Goal: Task Accomplishment & Management: Complete application form

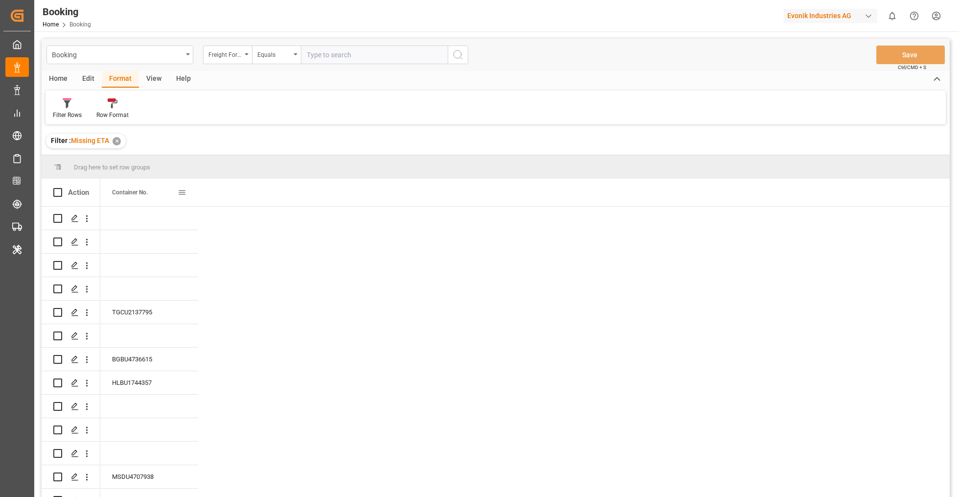
click at [182, 191] on span at bounding box center [182, 192] width 9 height 9
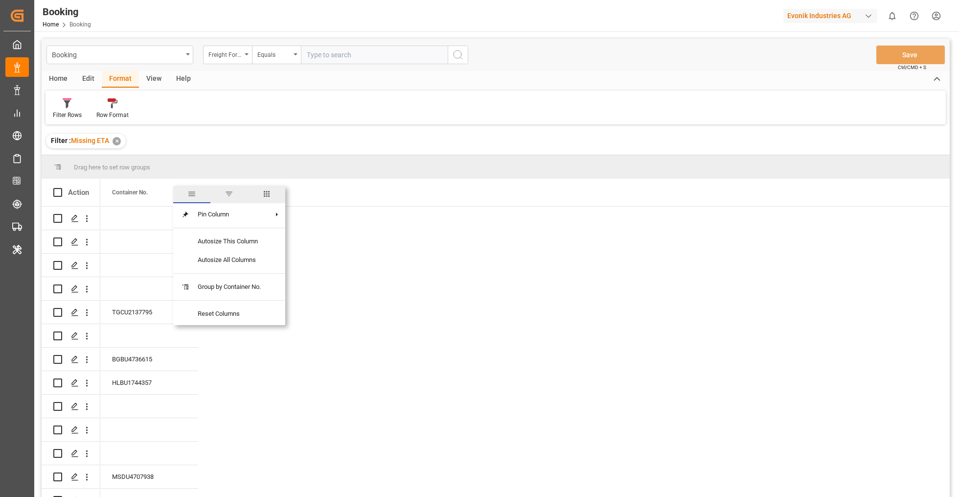
drag, startPoint x: 267, startPoint y: 194, endPoint x: 253, endPoint y: 203, distance: 16.6
click at [268, 194] on span "columns" at bounding box center [266, 193] width 9 height 9
click at [182, 219] on input "Toggle Select All Columns" at bounding box center [183, 218] width 9 height 9
checkbox input "true"
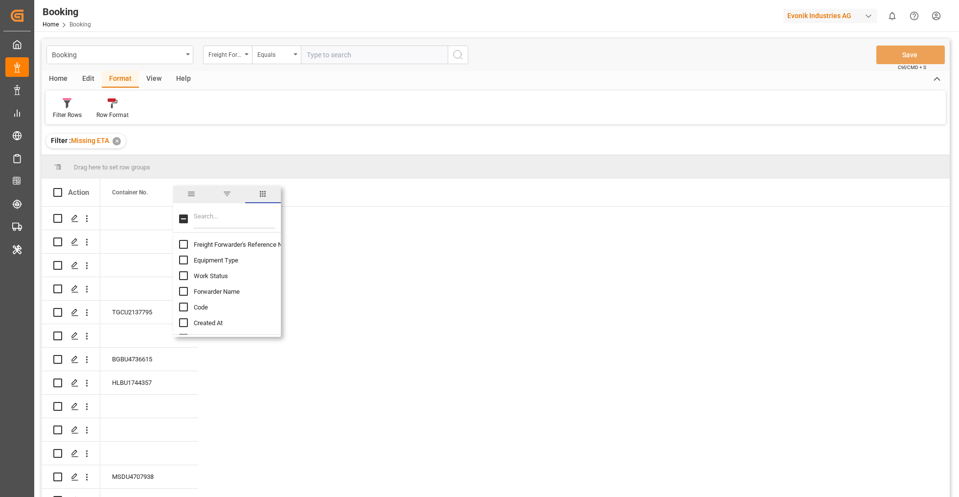
checkbox input "true"
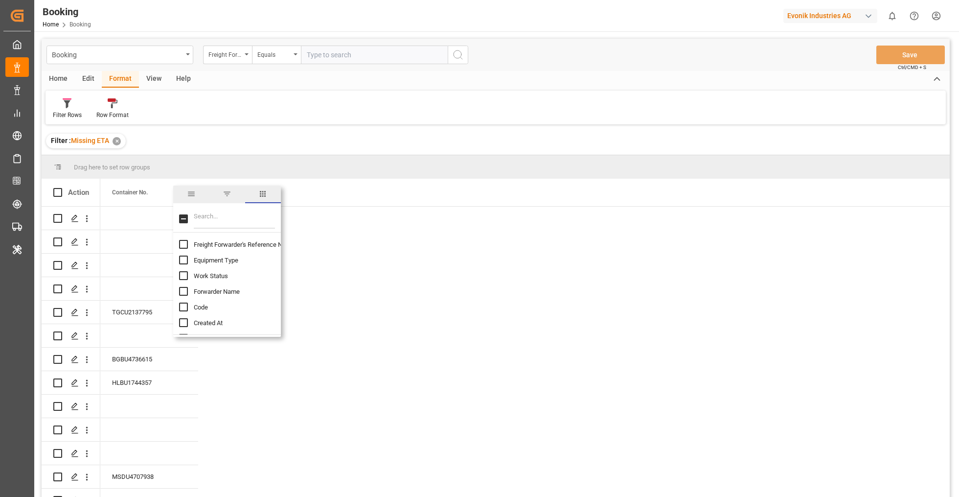
checkbox input "true"
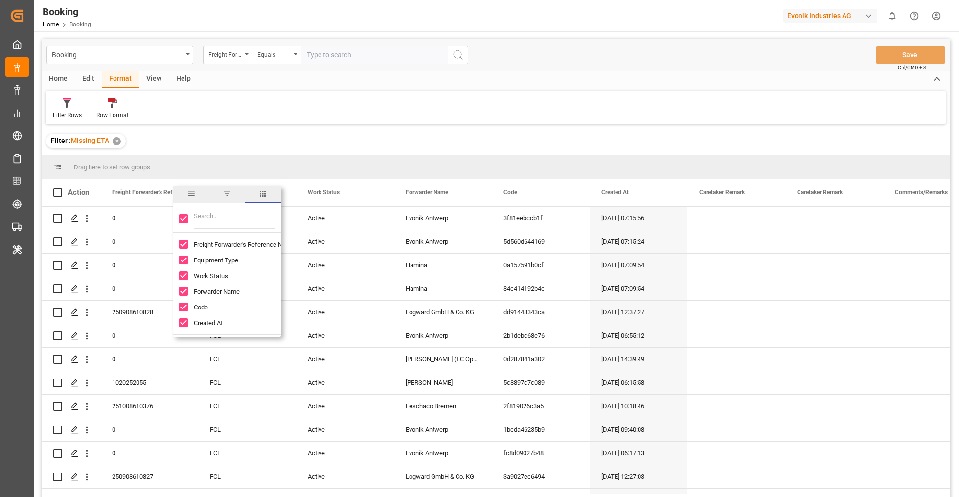
click at [344, 164] on div "Drag here to set row groups" at bounding box center [496, 166] width 908 height 23
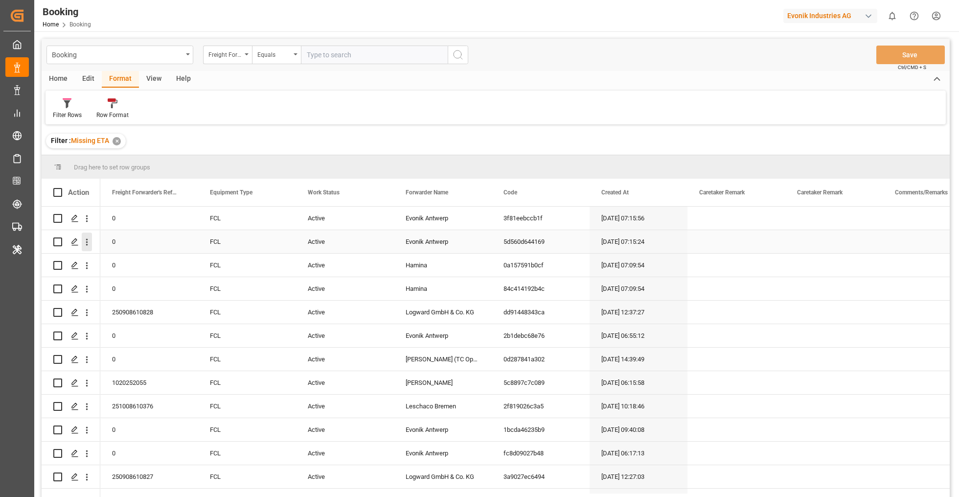
click at [84, 242] on icon "open menu" at bounding box center [87, 242] width 10 height 10
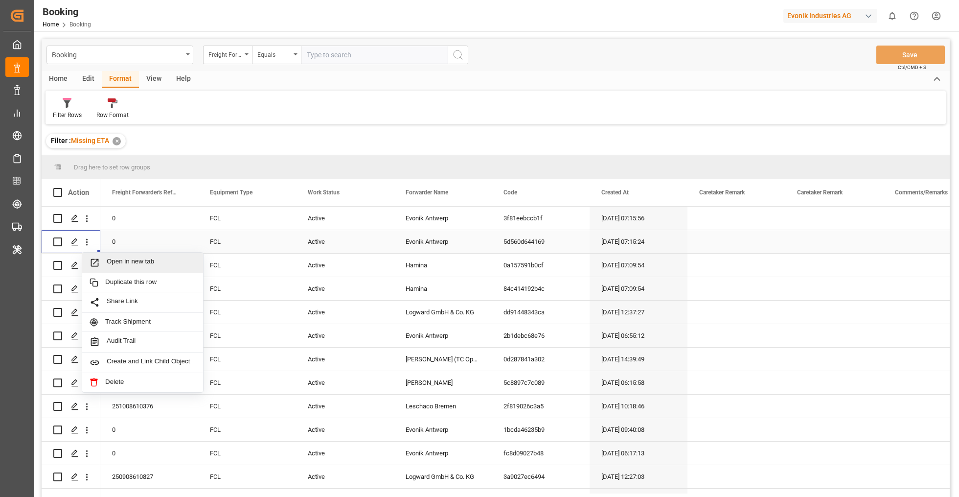
click at [119, 263] on span "Open in new tab" at bounding box center [151, 262] width 89 height 10
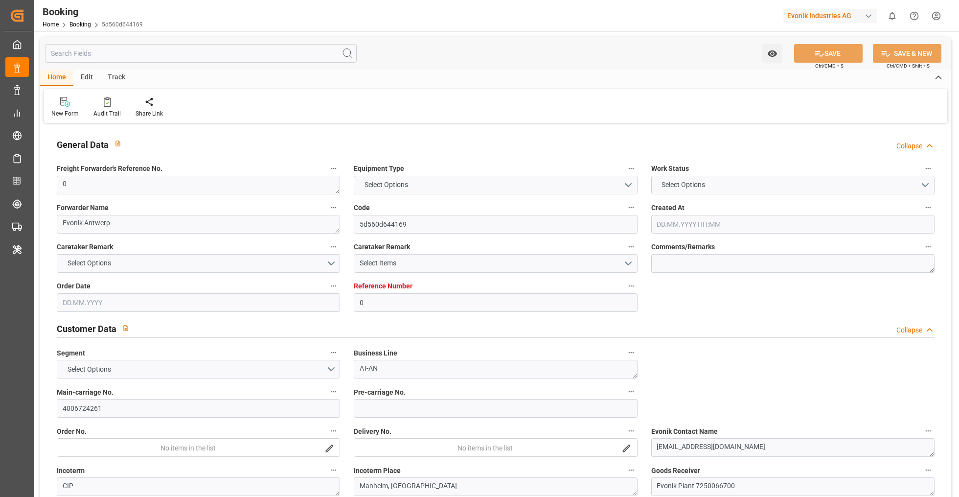
type input "0"
type input "Evergreen"
type input "Evergreen Marine Corp."
type input "NLRTM"
type input "Manheim, [GEOGRAPHIC_DATA]"
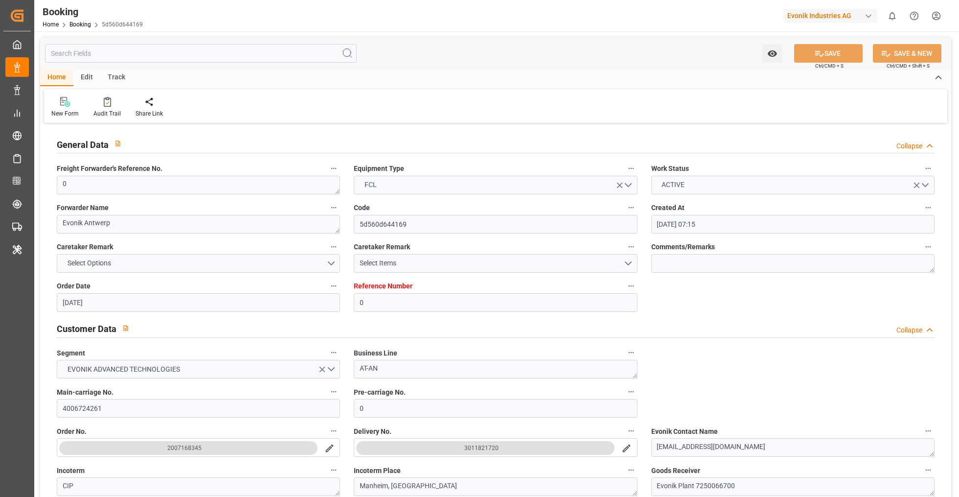
type input "[DATE] 07:15"
type input "[DATE]"
type input "[DATE] 00:00"
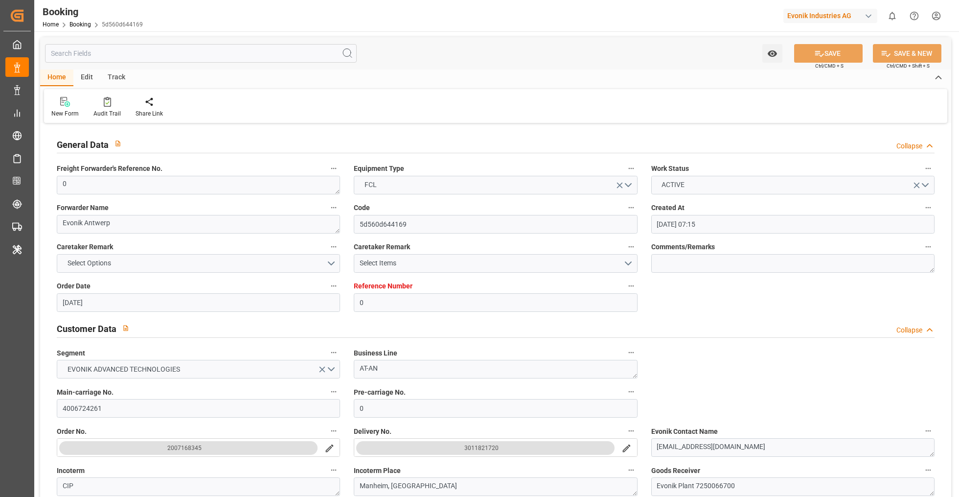
type input "18.09.2025 10:59"
click at [203, 54] on input "text" at bounding box center [201, 53] width 312 height 19
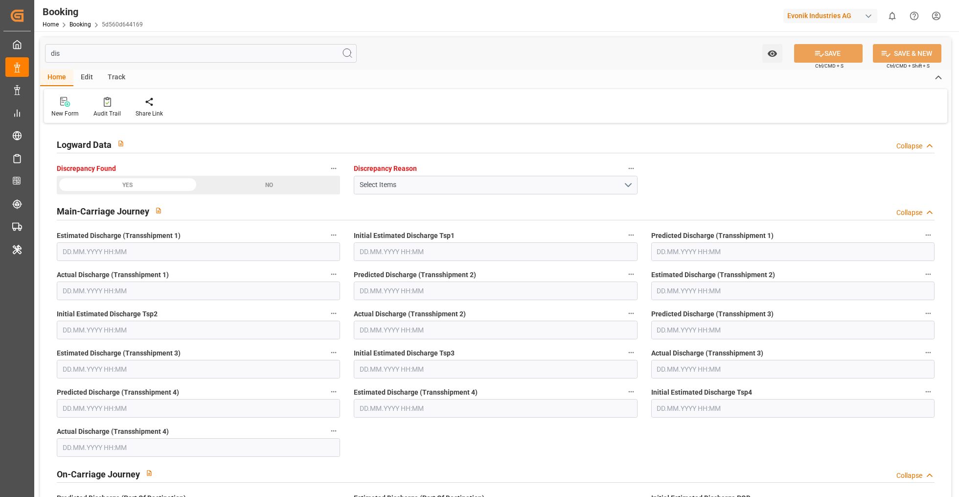
type input "dis"
click at [168, 185] on div "YES" at bounding box center [128, 185] width 142 height 19
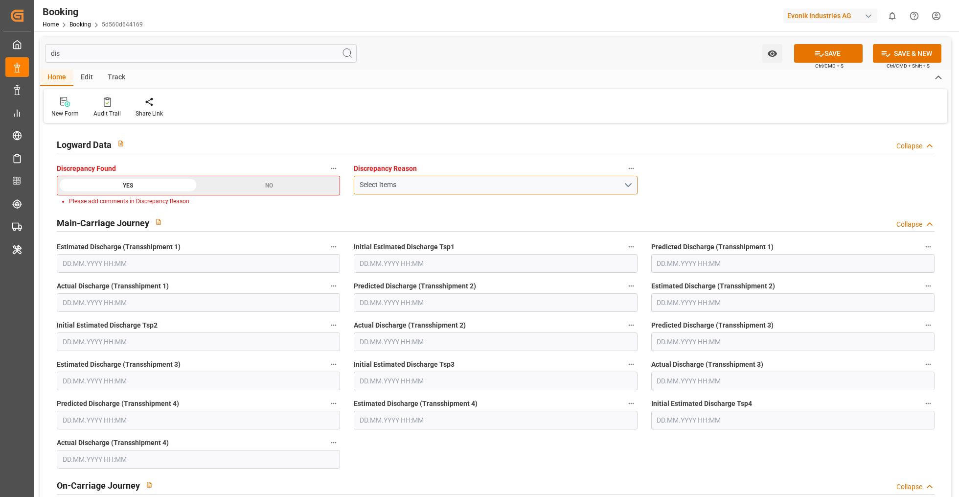
click at [411, 191] on button "Select Items" at bounding box center [495, 185] width 283 height 19
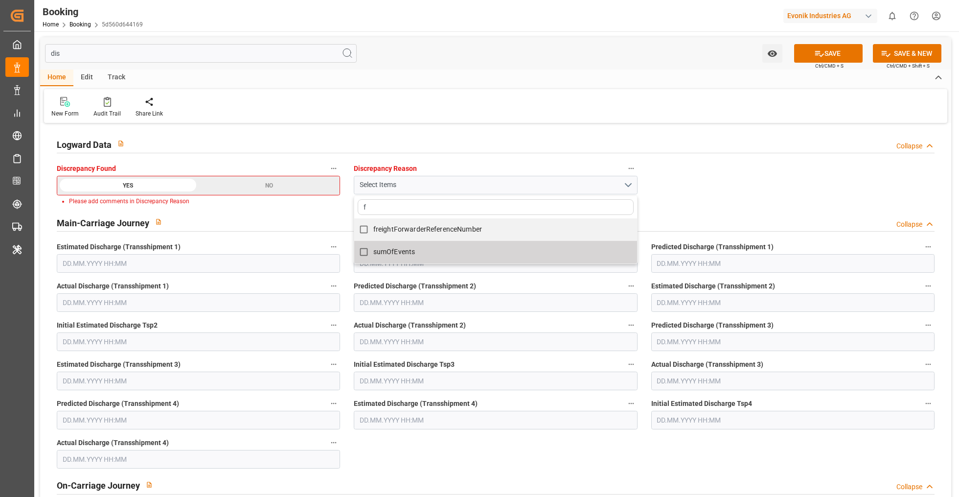
type input "fr"
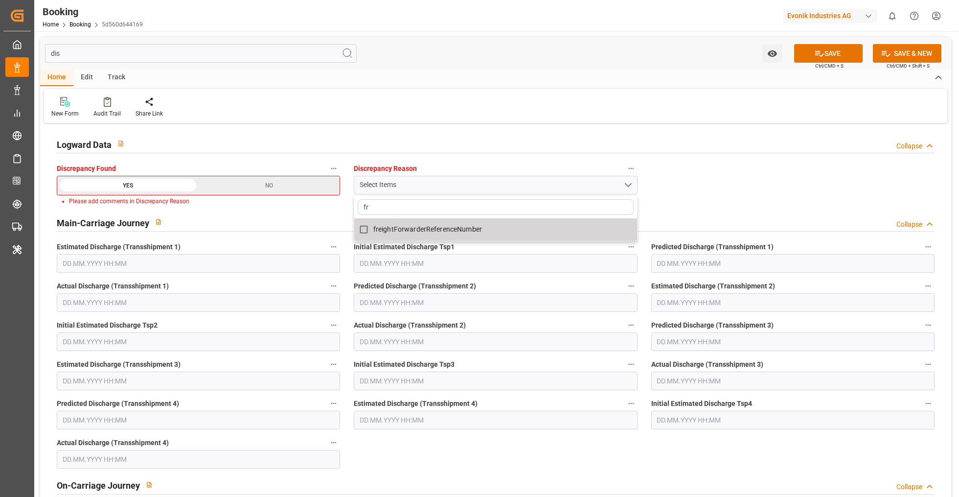
click at [455, 230] on span "freightForwarderReferenceNumber" at bounding box center [427, 229] width 109 height 8
checkbox input "true"
click at [582, 207] on input "fr" at bounding box center [495, 207] width 275 height 16
type input "f"
type input "booki"
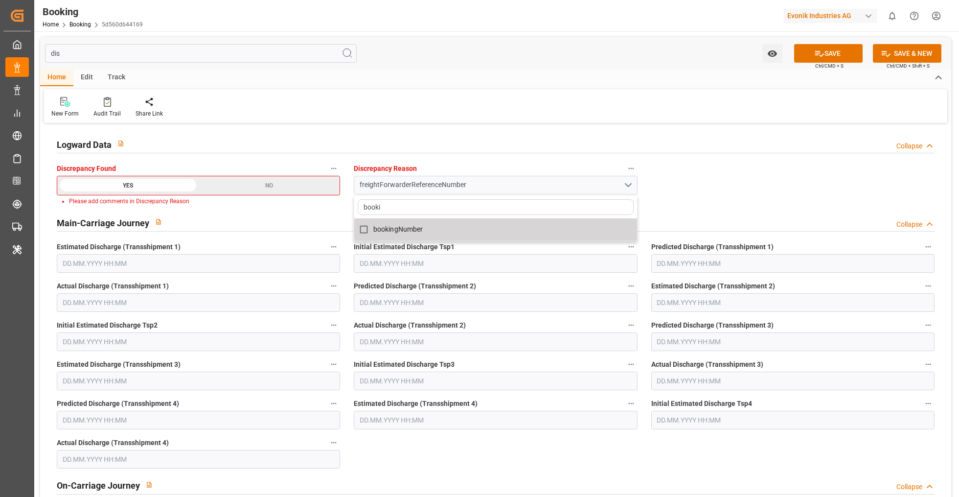
click at [564, 223] on label "bookingNumber" at bounding box center [490, 229] width 272 height 19
checkbox input "true"
type input "booki"
click at [820, 52] on icon at bounding box center [819, 53] width 10 height 10
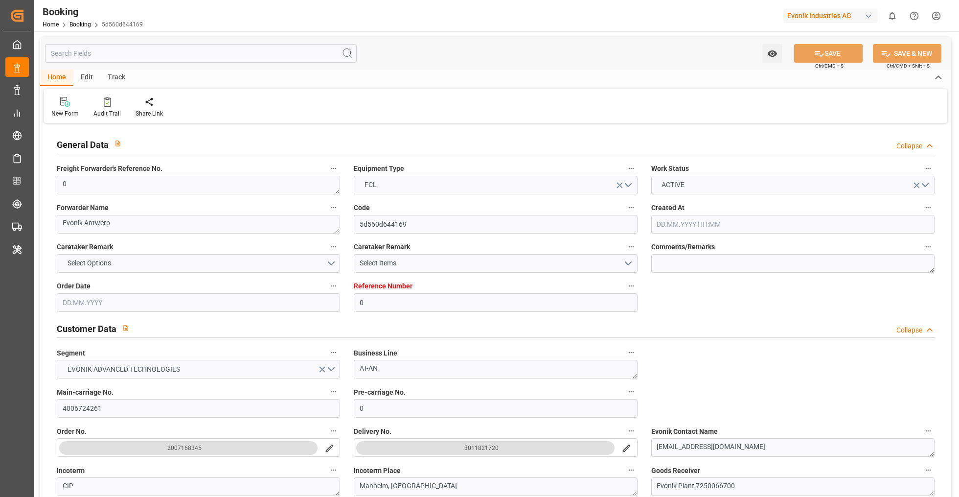
type input "[DATE] 07:15"
type input "[DATE]"
type input "[DATE] 00:00"
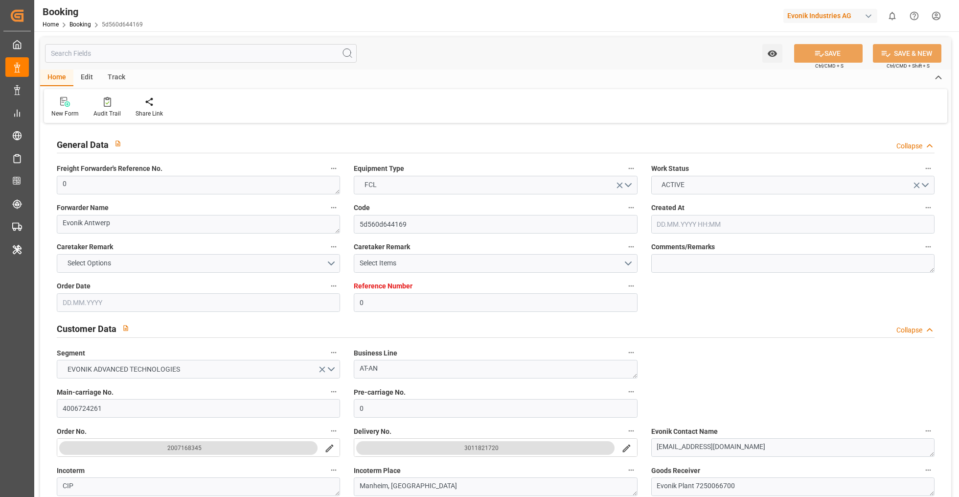
type input "[DATE] 11:07"
click at [109, 111] on div "Audit Trail" at bounding box center [106, 113] width 27 height 9
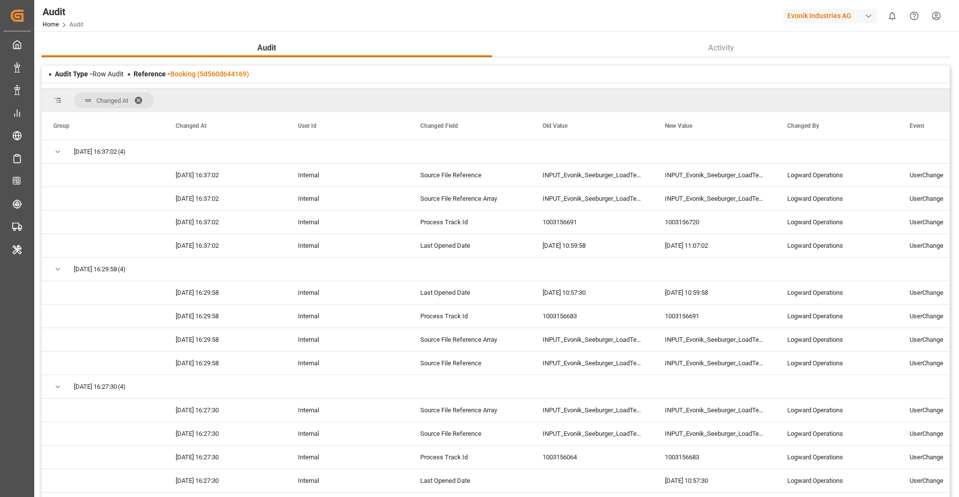
click at [140, 96] on span at bounding box center [142, 100] width 16 height 9
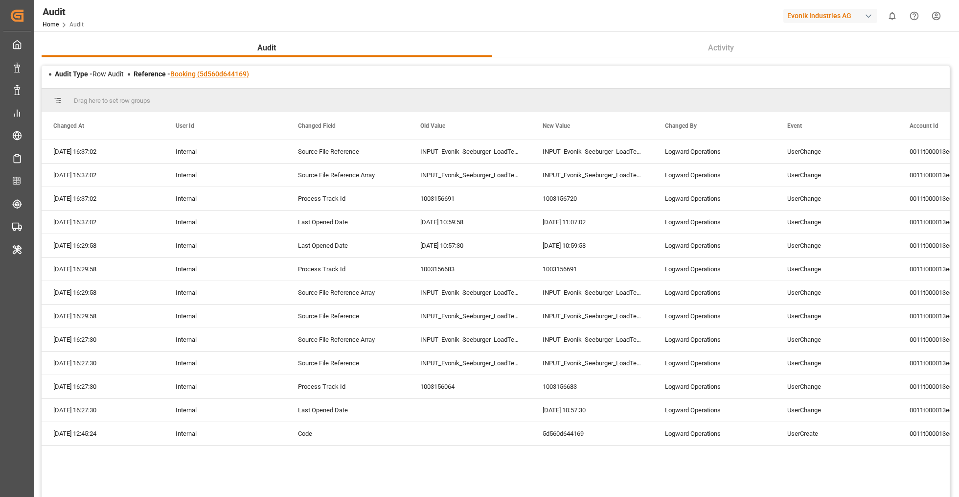
click at [205, 75] on link "Booking (5d560d644169)" at bounding box center [209, 74] width 79 height 8
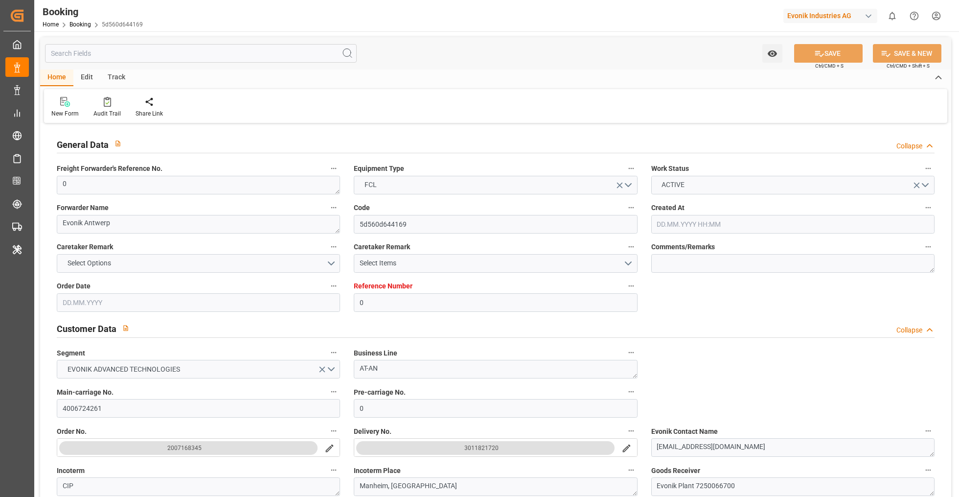
type input "[DATE] 07:15"
type input "[DATE]"
type input "[DATE] 00:00"
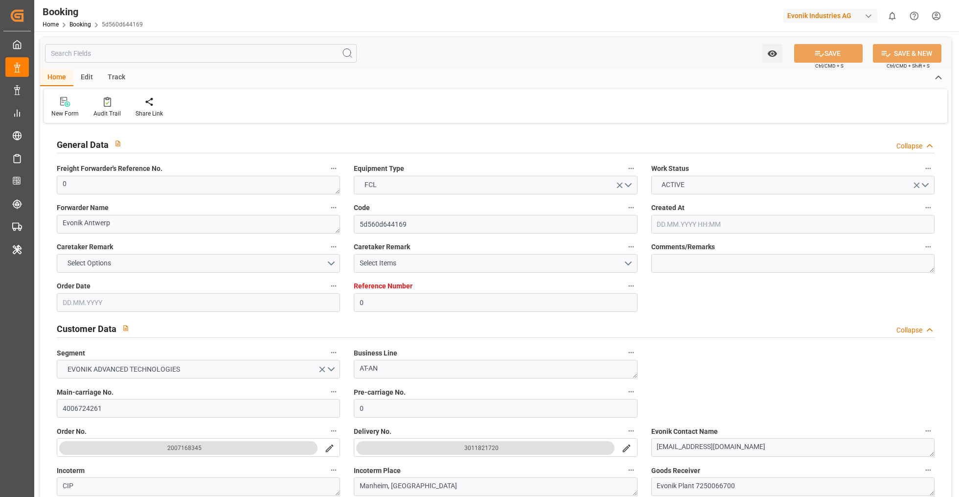
type input "[DATE] 11:07"
click at [252, 54] on input "text" at bounding box center [201, 53] width 312 height 19
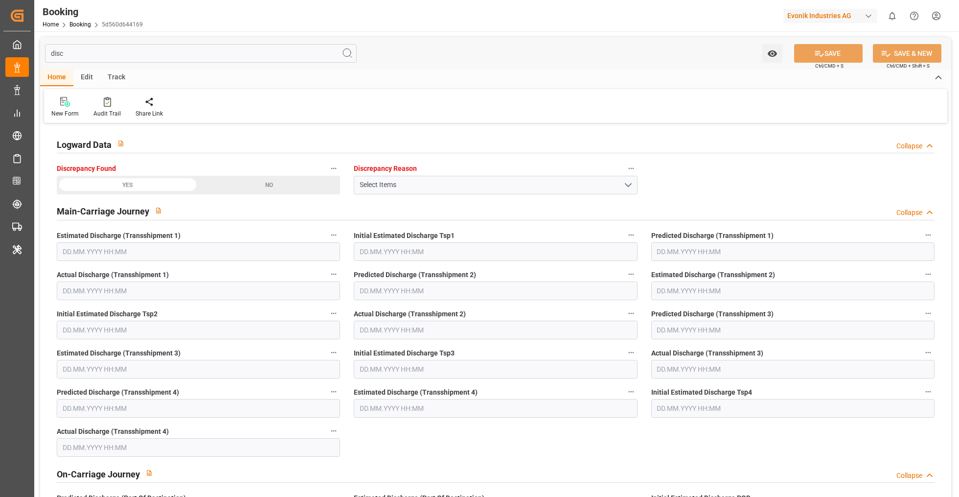
type input "disc"
click at [167, 188] on div "YES" at bounding box center [128, 185] width 142 height 19
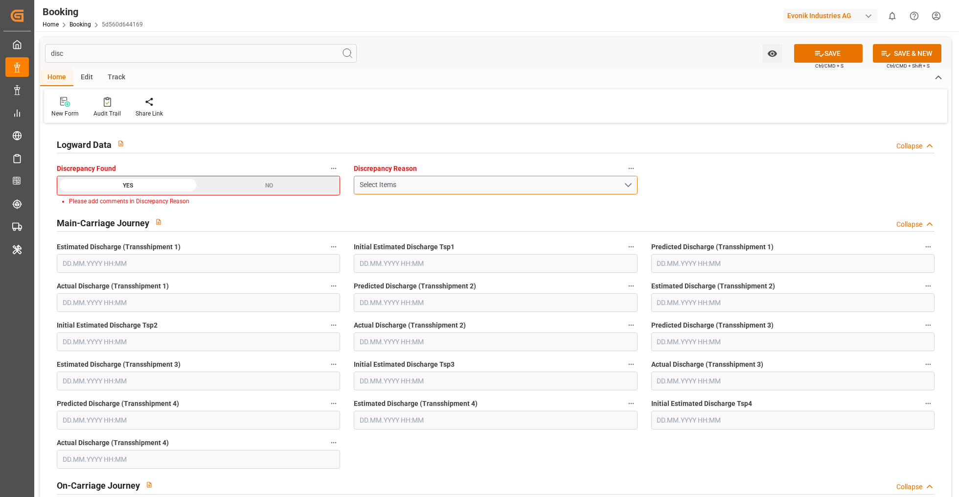
click at [417, 177] on button "Select Items" at bounding box center [495, 185] width 283 height 19
type input "f"
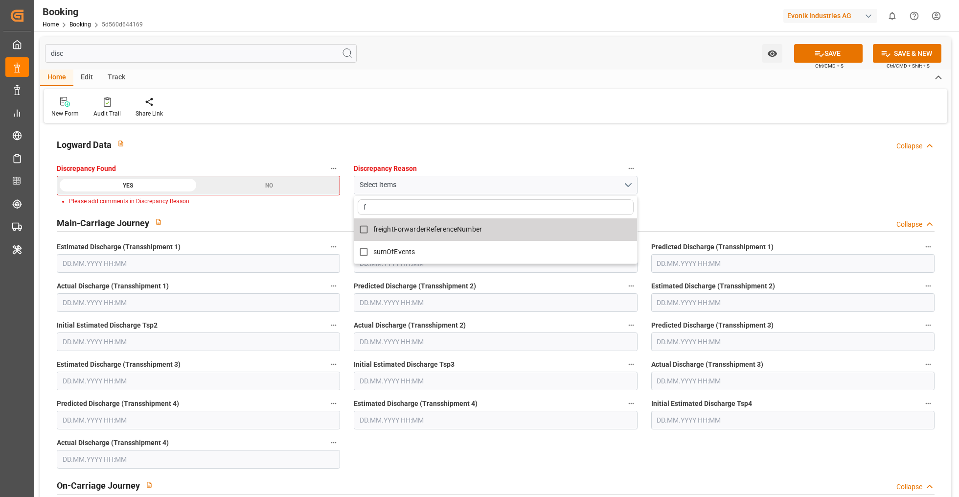
click at [440, 232] on span "freightForwarderReferenceNumber" at bounding box center [427, 229] width 109 height 10
checkbox input "true"
click at [446, 206] on input "f" at bounding box center [495, 207] width 275 height 16
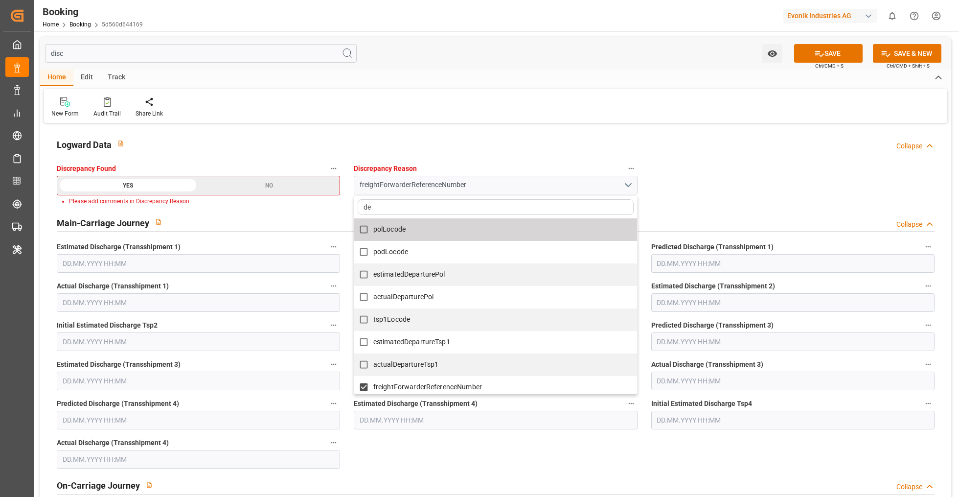
type input "d"
click at [817, 56] on icon at bounding box center [819, 53] width 10 height 10
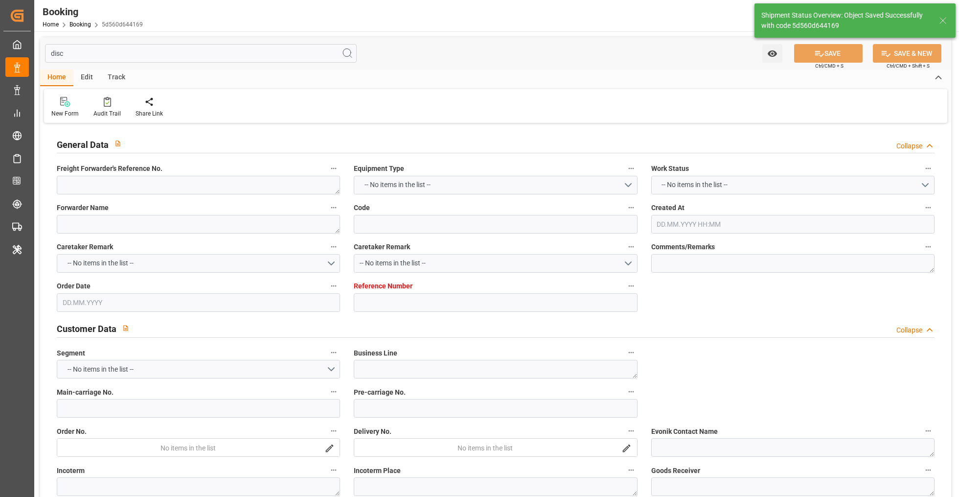
type textarea "0"
type textarea "Evonik Antwerp"
type input "5d560d644169"
type input "0"
type textarea "AT-AN"
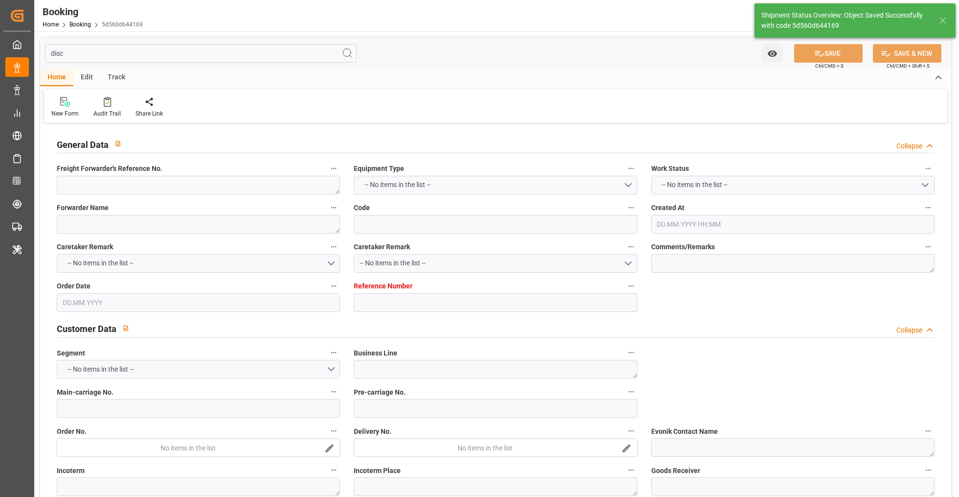
type input "4006724261"
type textarea "[EMAIL_ADDRESS][DOMAIN_NAME]"
type textarea "CIP"
type textarea "Manheim, [GEOGRAPHIC_DATA]"
type textarea "Evonik Plant 7250066700"
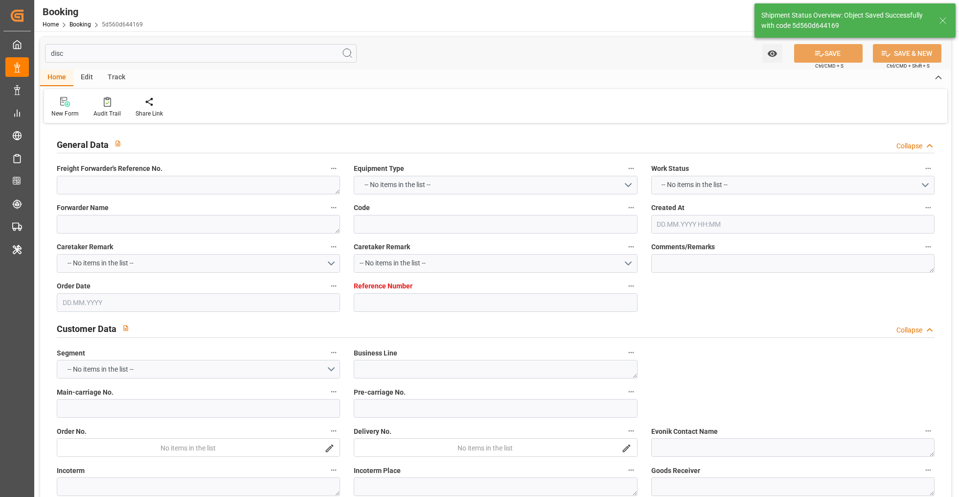
type textarea "[GEOGRAPHIC_DATA]"
type input "EGLV"
type input "[GEOGRAPHIC_DATA]"
type textarea "INPUT_Evonik_Seeburger_LoadTenderOcean_1003156720_20250918130442573.xml"
type textarea "NWC/[GEOGRAPHIC_DATA] [GEOGRAPHIC_DATA] / [GEOGRAPHIC_DATA], [GEOGRAPHIC_DATA]-…"
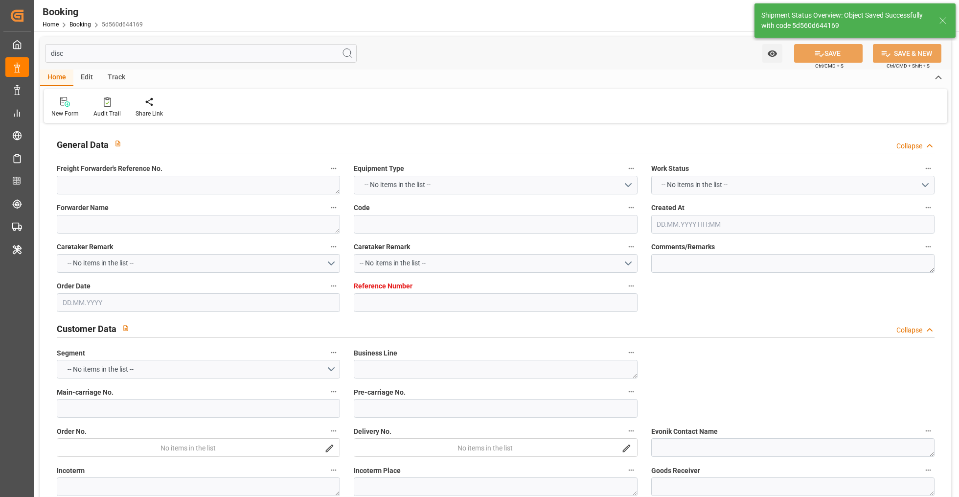
type textarea "INPUT_Evonik_Seeburger_LoadTenderOcean_1003156064_20250918090901795.xml,INPUT_E…"
type textarea "1003156720"
type textarea "[PERSON_NAME]"
type textarea "Pod-PodRegionName-PodCountry-businessDivision-businessLine-"
type textarea "EVONIK Load Tender XML"
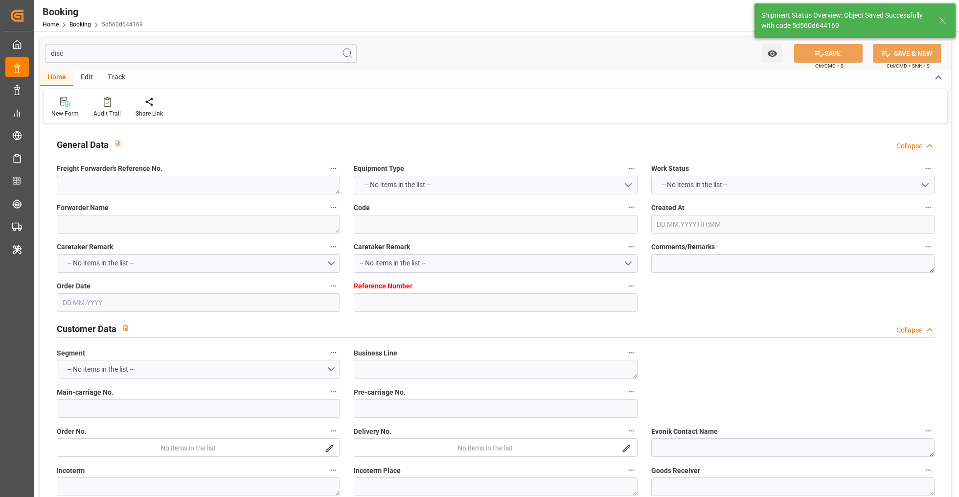
type textarea "a011t00000LcJC5AAN"
type textarea "No"
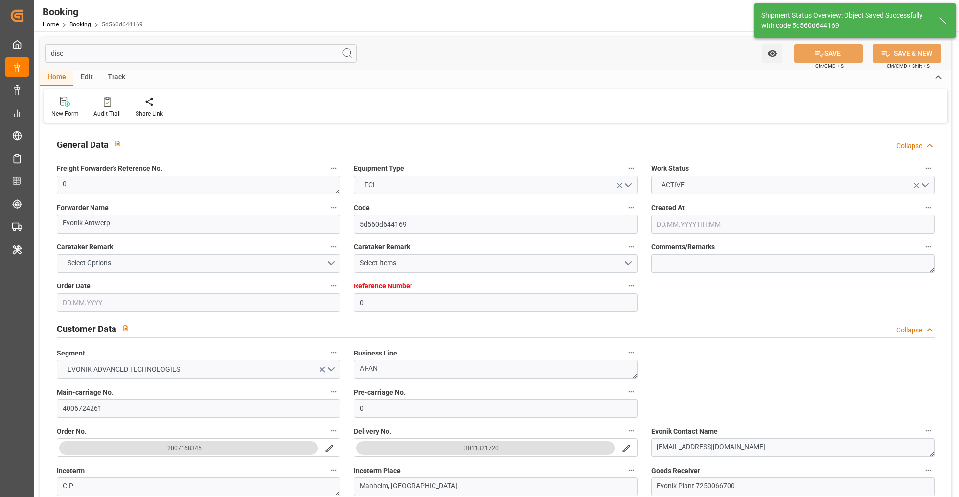
type input "0"
type input "Evergreen"
type input "Evergreen Marine Corp."
type input "NLRTM"
type input "Manheim, [GEOGRAPHIC_DATA]"
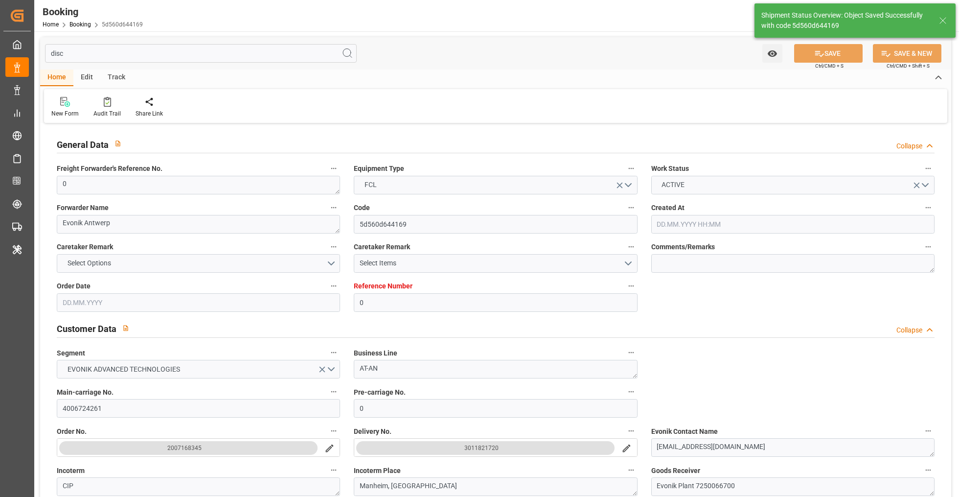
type input "[DATE] 07:15"
type input "[DATE]"
type input "[DATE] 00:00"
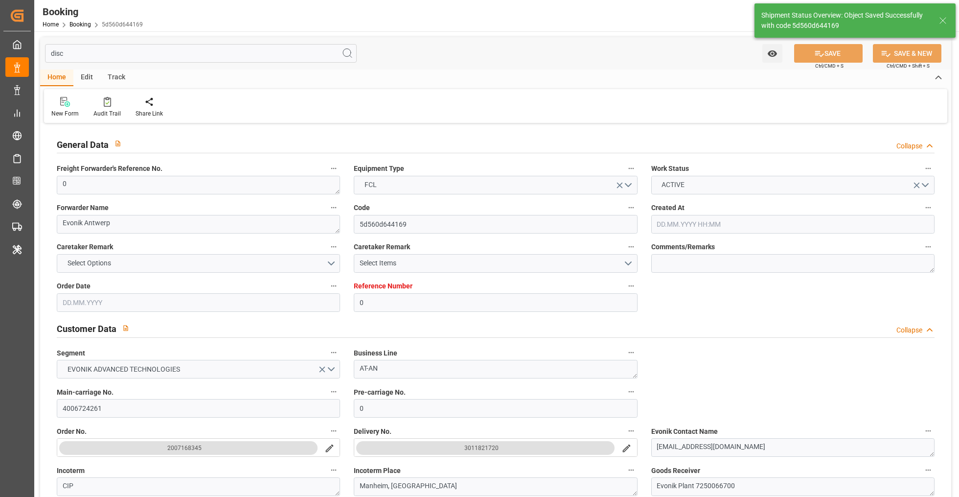
type input "[DATE] 11:08"
click at [104, 106] on icon at bounding box center [107, 102] width 7 height 10
